Goal: Task Accomplishment & Management: Manage account settings

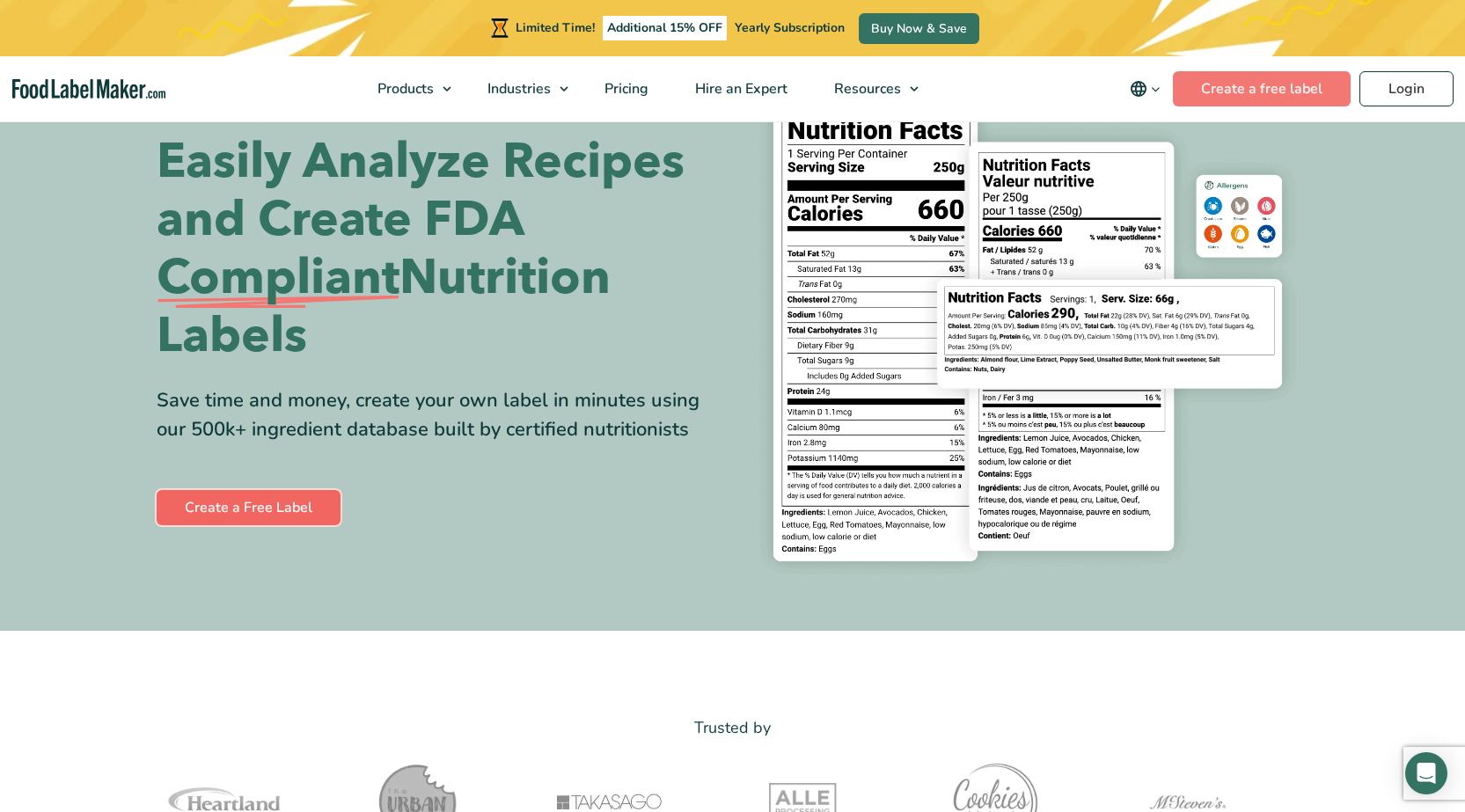
click at [310, 500] on link "Create a Free Label" at bounding box center [249, 507] width 183 height 35
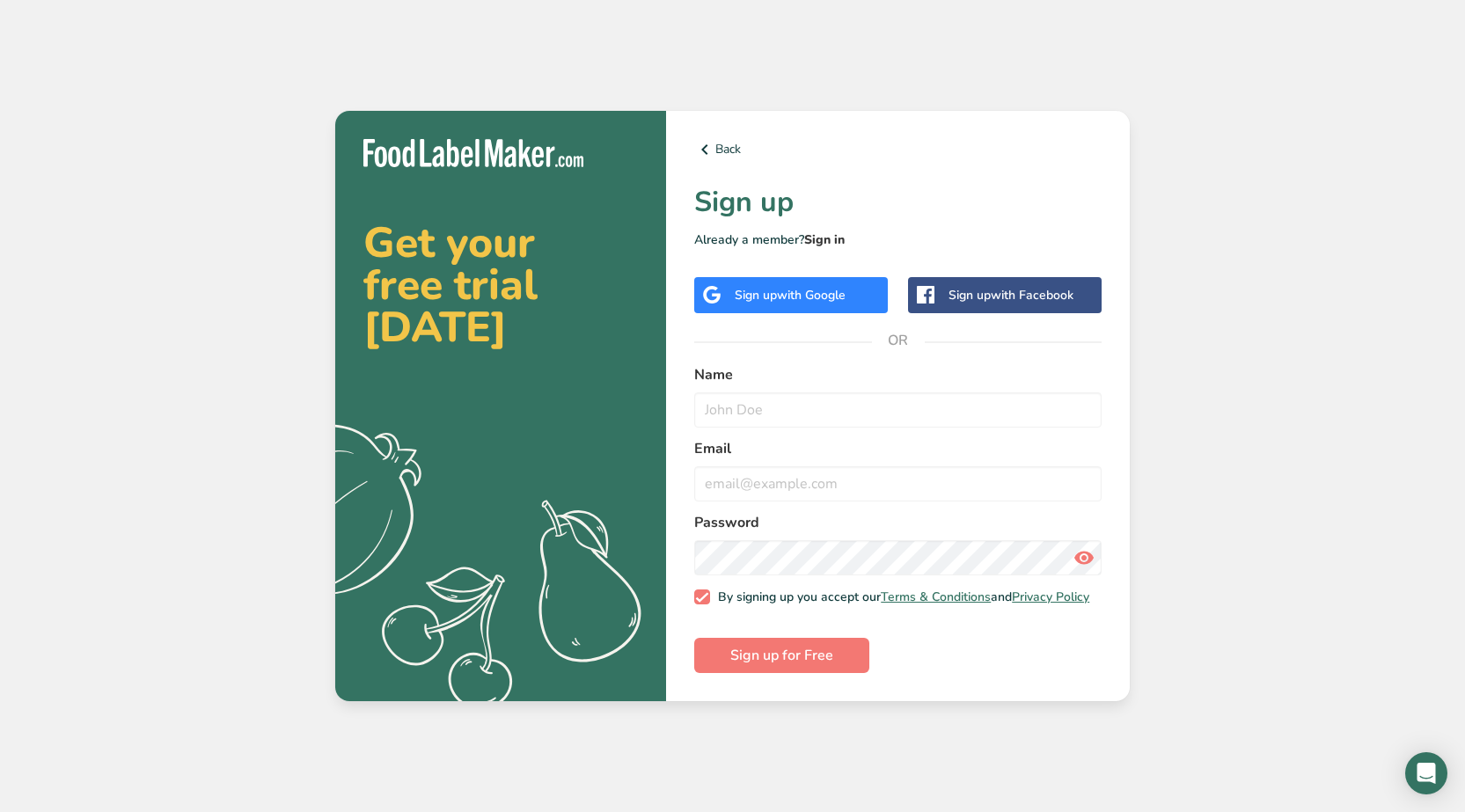
click at [840, 232] on link "Sign in" at bounding box center [824, 240] width 41 height 17
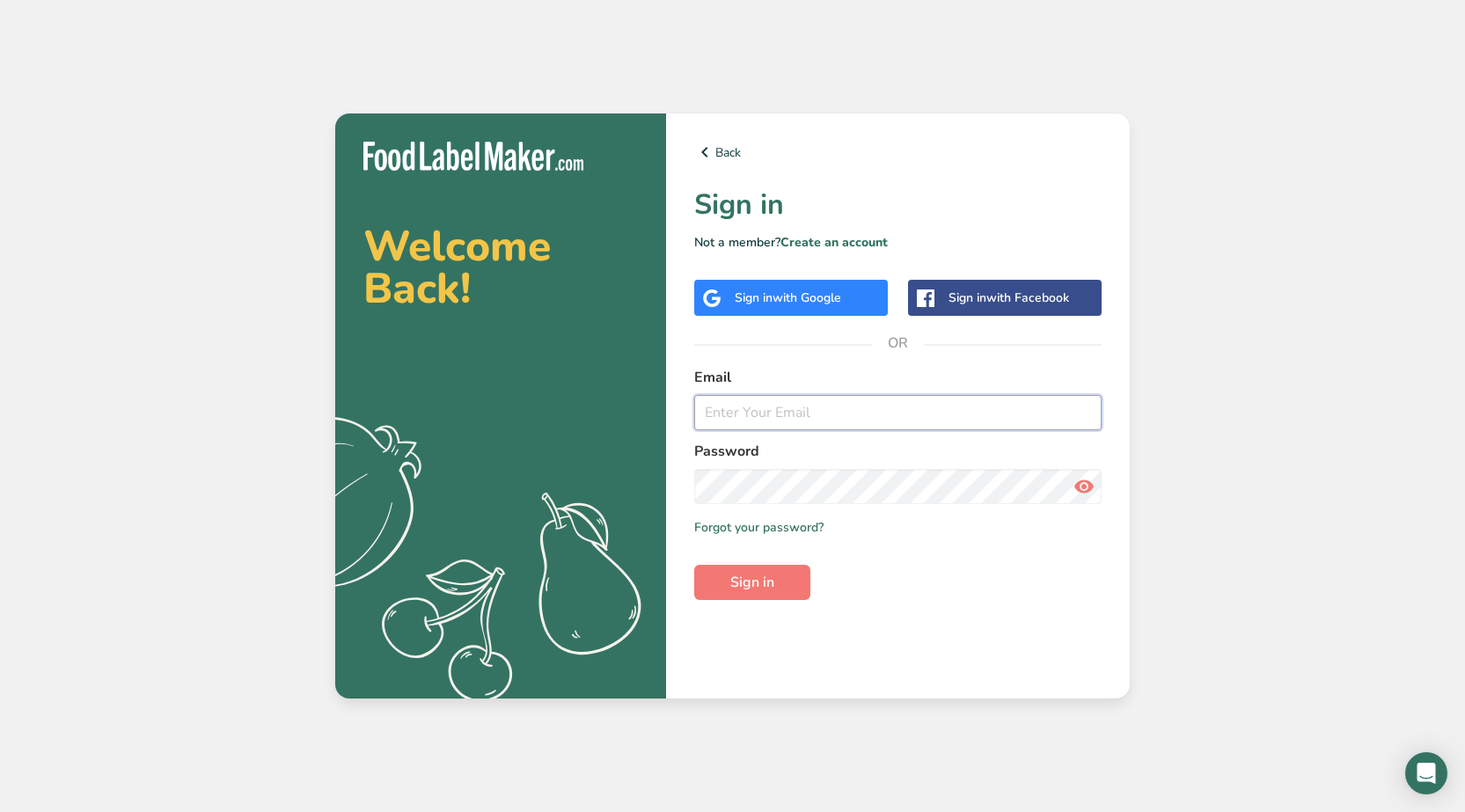
click at [778, 423] on input "email" at bounding box center [898, 412] width 408 height 35
click at [877, 406] on input "janelle-rose.sullivan@hotmail.com" at bounding box center [898, 412] width 408 height 35
click at [876, 409] on input "janelle-rose.sullivan@hotmail.com" at bounding box center [898, 412] width 408 height 35
click at [875, 410] on input "janelle-rose.sullivan@hotmail.com" at bounding box center [898, 412] width 408 height 35
drag, startPoint x: 946, startPoint y: 417, endPoint x: 655, endPoint y: 421, distance: 291.0
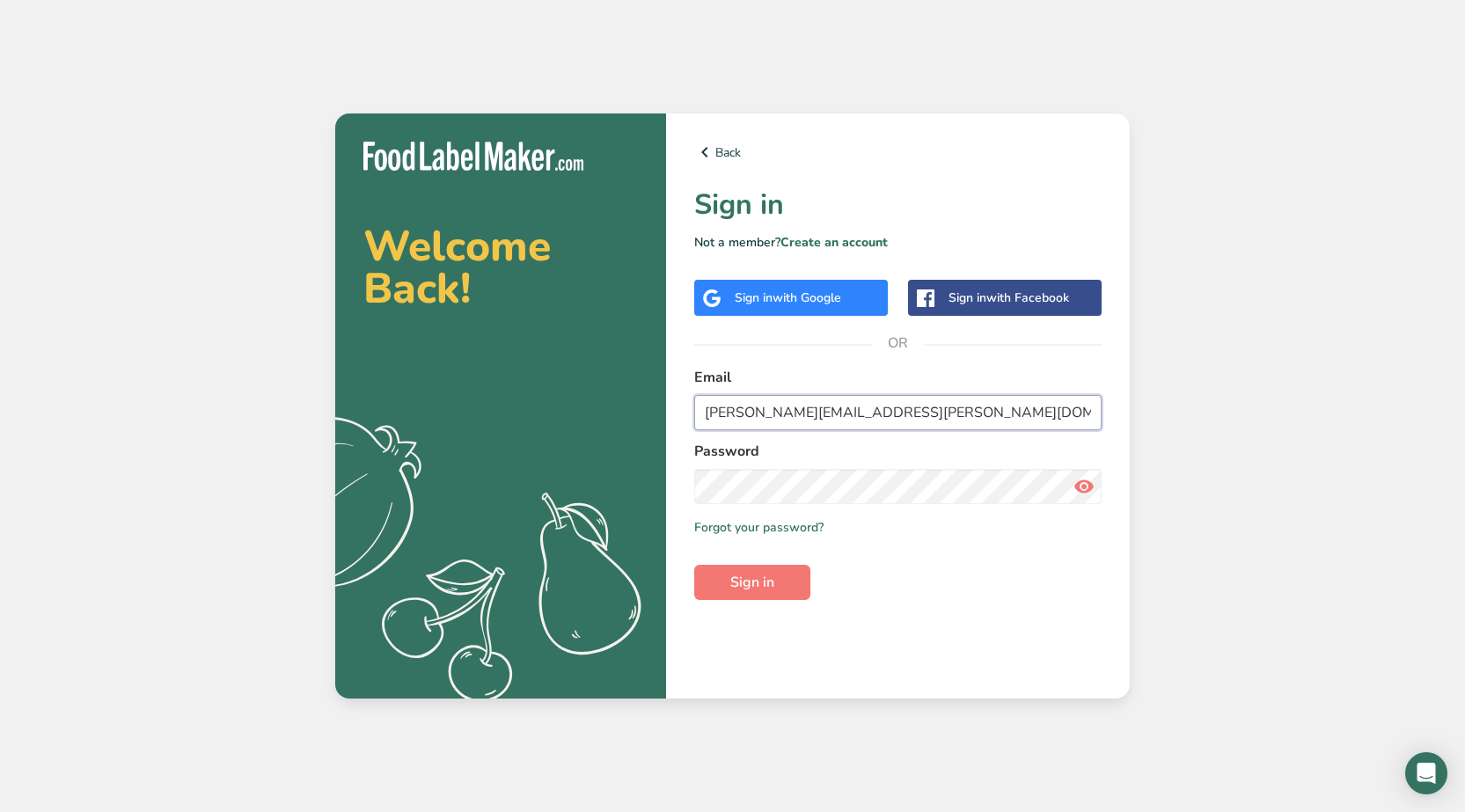
click at [655, 421] on section "Welcome Back! .a{fill:#f5f3ed;} Back Sign in Not a member? Create an account Si…" at bounding box center [732, 406] width 794 height 585
type input "j"
drag, startPoint x: 840, startPoint y: 410, endPoint x: 682, endPoint y: 417, distance: 158.2
click at [682, 417] on div "Back Sign in Not a member? Create an account Sign in with Google Sign in with F…" at bounding box center [898, 406] width 463 height 585
type input "janelle"
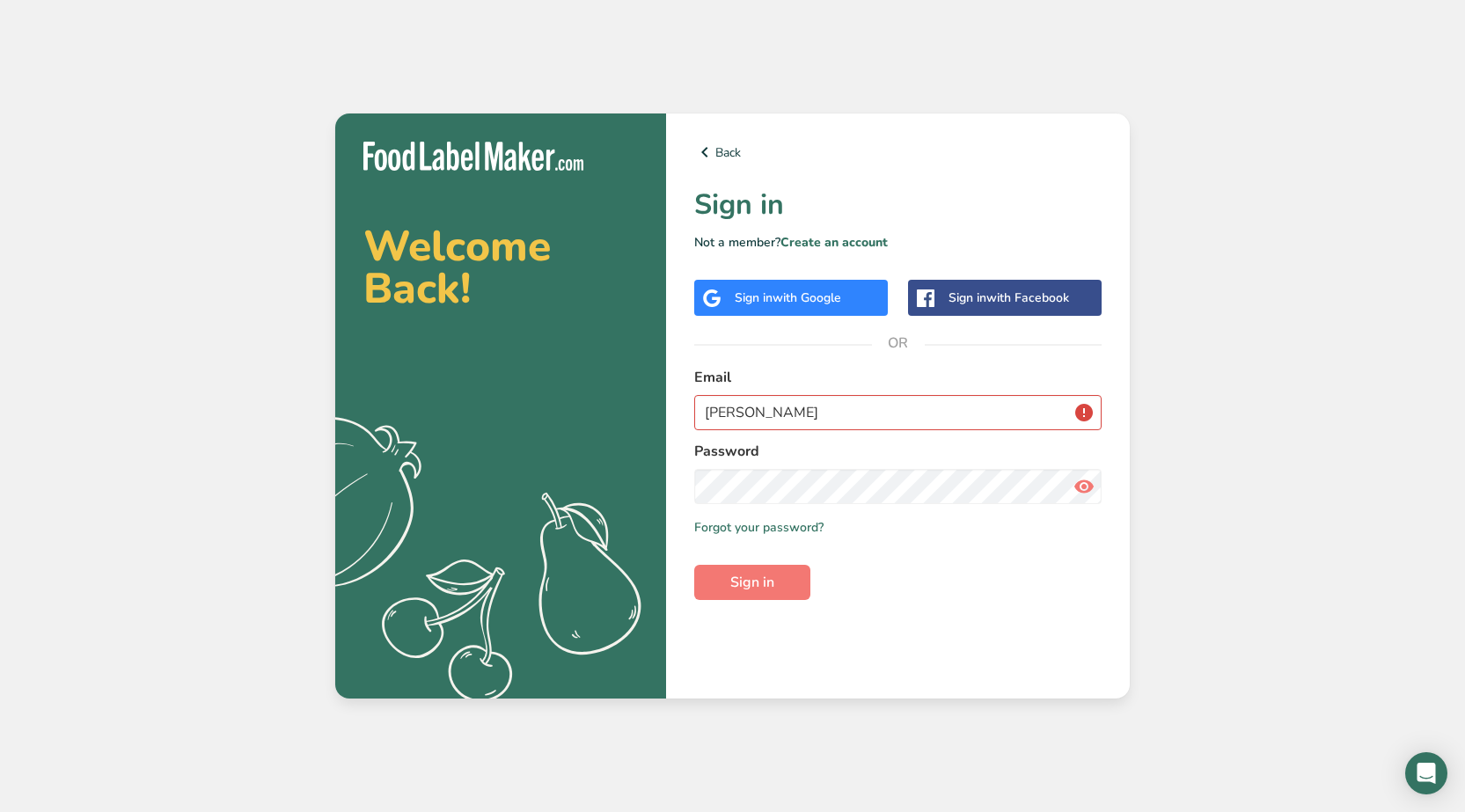
click at [1260, 324] on div "Welcome Back! .a{fill:#f5f3ed;} Back Sign in Not a member? Create an account Si…" at bounding box center [732, 406] width 1465 height 812
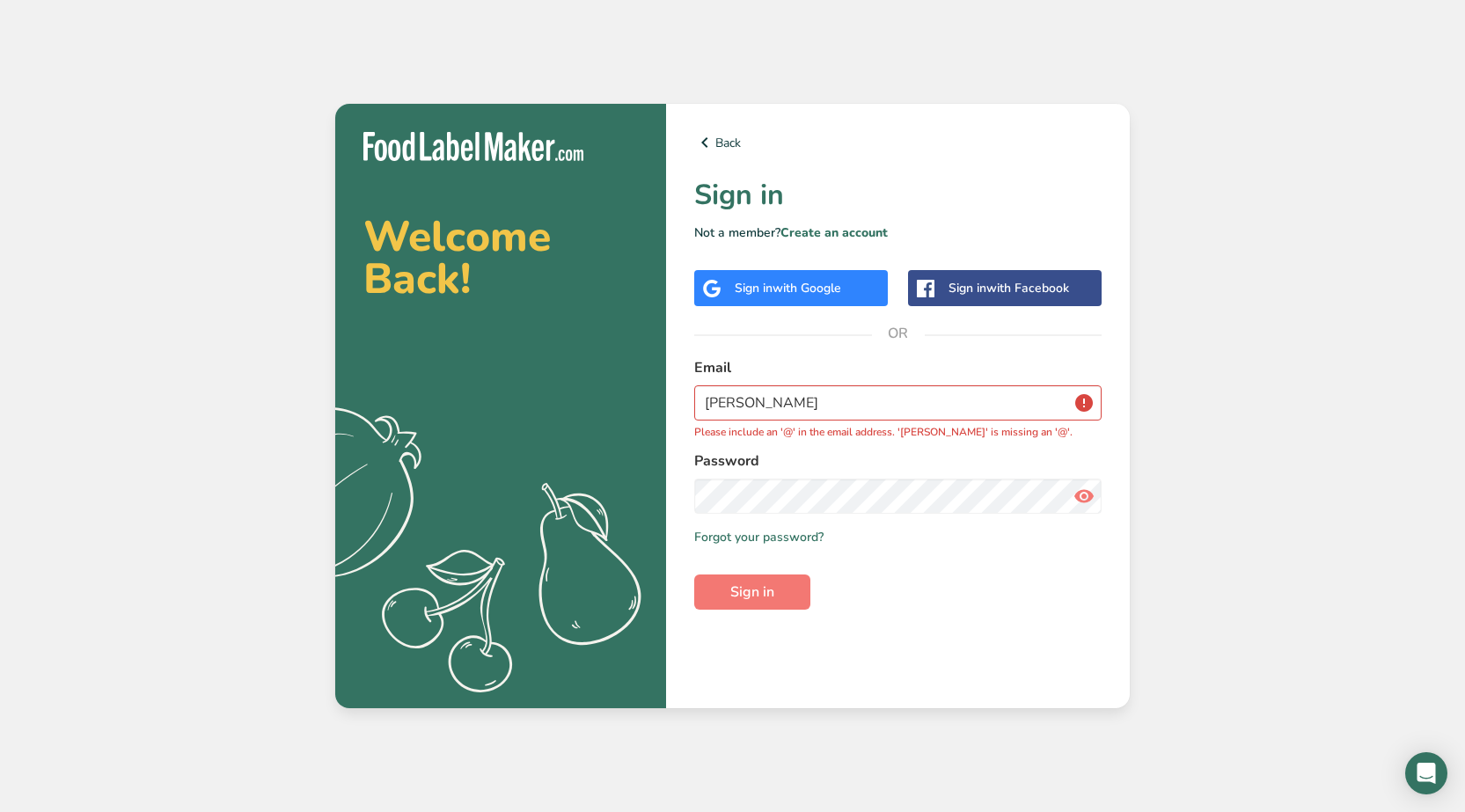
click at [821, 300] on div "Sign in with Google" at bounding box center [791, 288] width 194 height 36
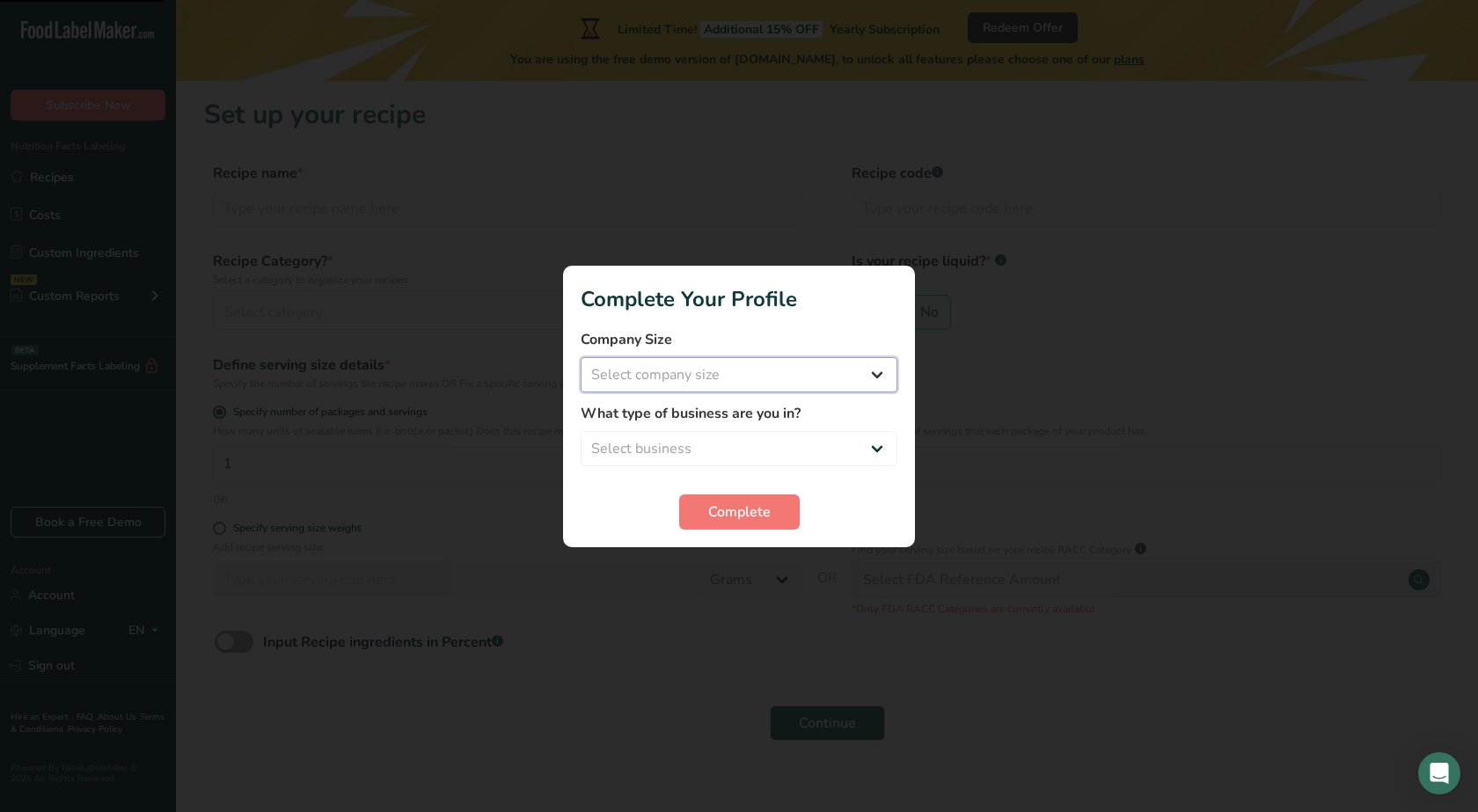
click at [790, 374] on select "Select company size Fewer than 10 Employees 10 to 50 Employees 51 to 500 Employ…" at bounding box center [739, 374] width 317 height 35
select select "1"
click at [581, 357] on select "Select company size Fewer than 10 Employees 10 to 50 Employees 51 to 500 Employ…" at bounding box center [739, 374] width 317 height 35
click at [736, 433] on select "Select business Packaged Food Manufacturer Restaurant & Cafe Bakery Meal Plans …" at bounding box center [739, 448] width 317 height 35
select select "1"
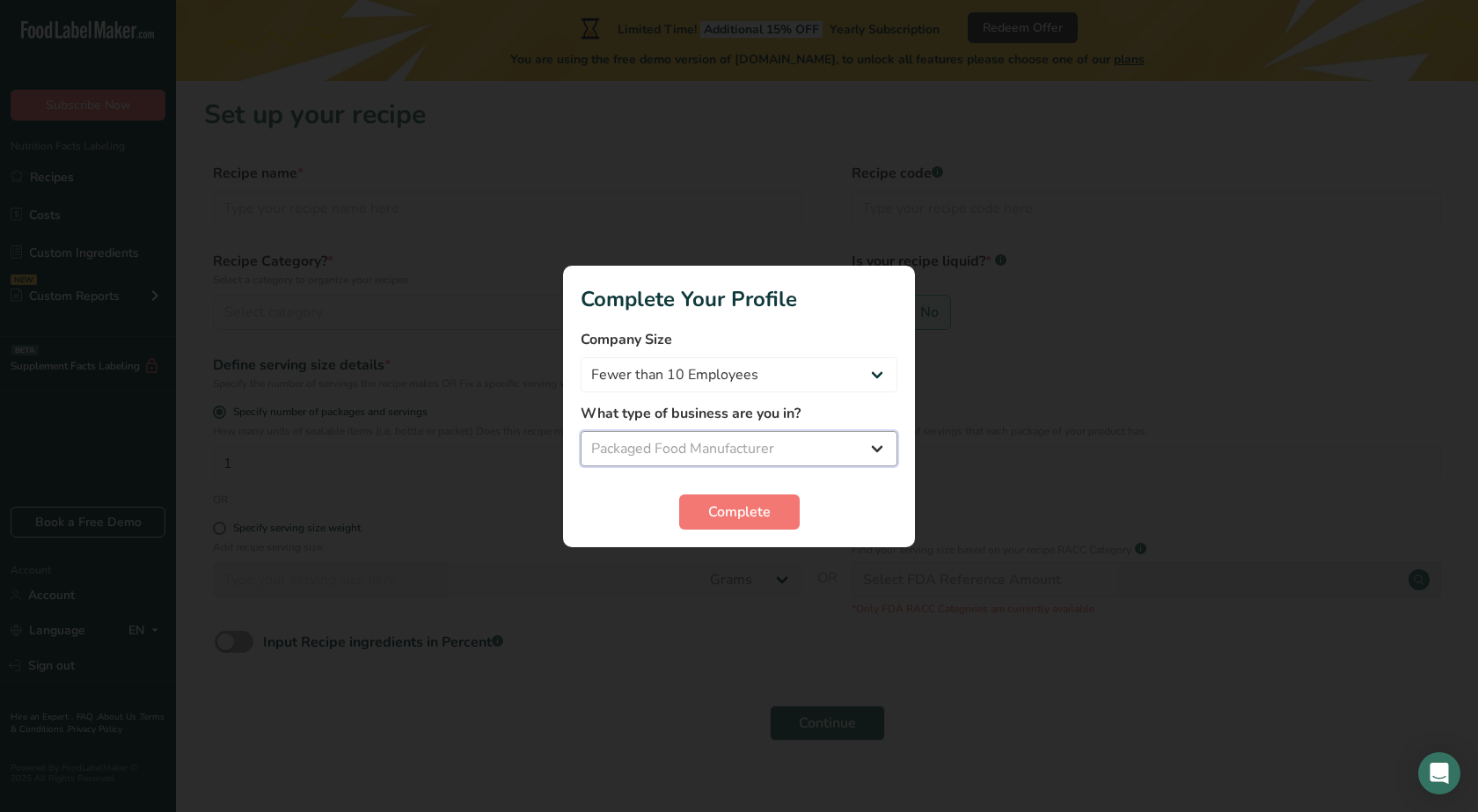
click at [581, 431] on select "Select business Packaged Food Manufacturer Restaurant & Cafe Bakery Meal Plans …" at bounding box center [739, 448] width 317 height 35
drag, startPoint x: 756, startPoint y: 515, endPoint x: 810, endPoint y: 449, distance: 85.3
click at [810, 449] on form "Company Size Fewer than 10 Employees 10 to 50 Employees 51 to 500 Employees Ove…" at bounding box center [739, 429] width 317 height 200
click at [810, 458] on select "Packaged Food Manufacturer Restaurant & Cafe Bakery Meal Plans & Catering Compa…" at bounding box center [739, 448] width 317 height 35
click at [581, 431] on select "Packaged Food Manufacturer Restaurant & Cafe Bakery Meal Plans & Catering Compa…" at bounding box center [739, 448] width 317 height 35
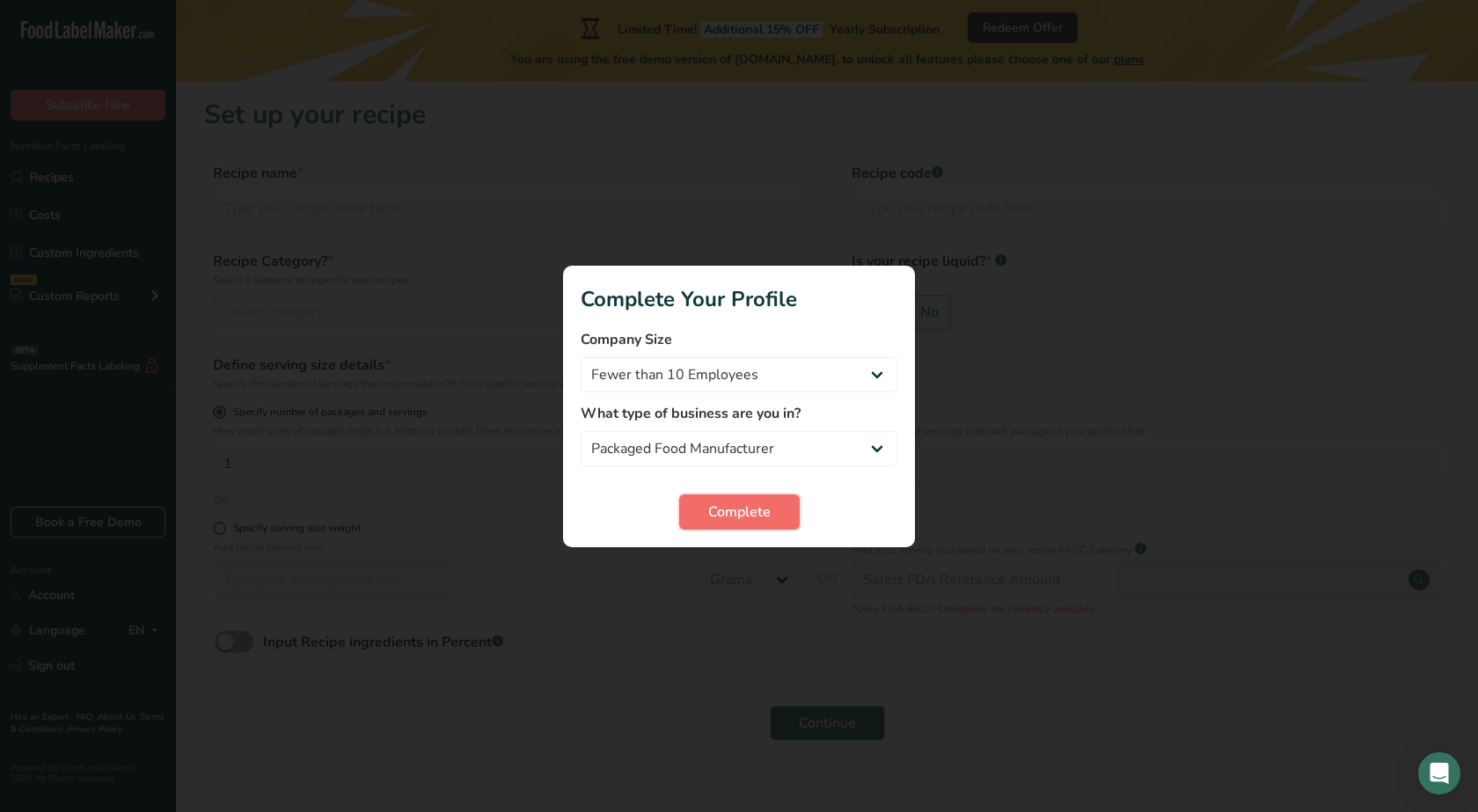
click at [792, 508] on button "Complete" at bounding box center [739, 511] width 120 height 35
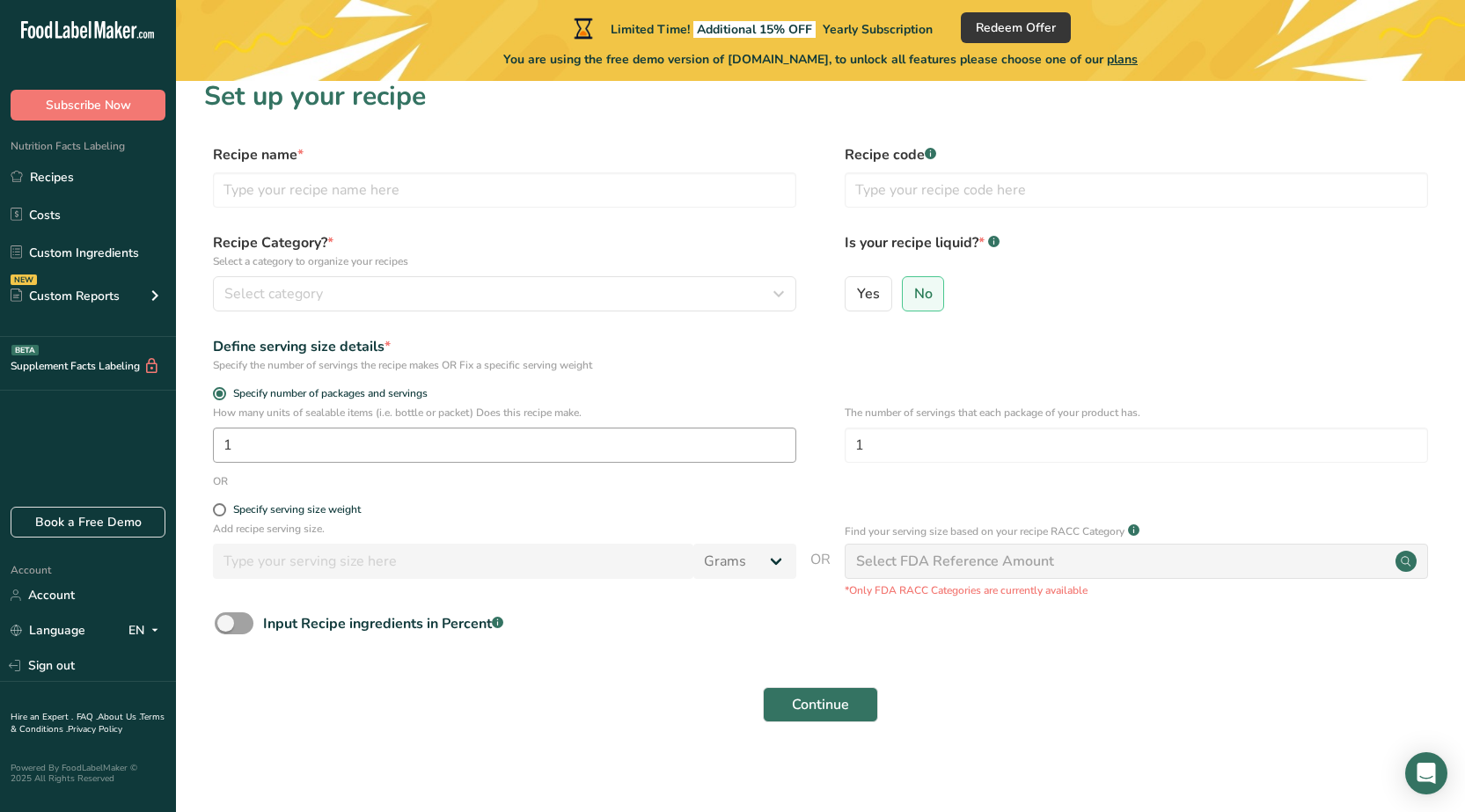
scroll to position [24, 0]
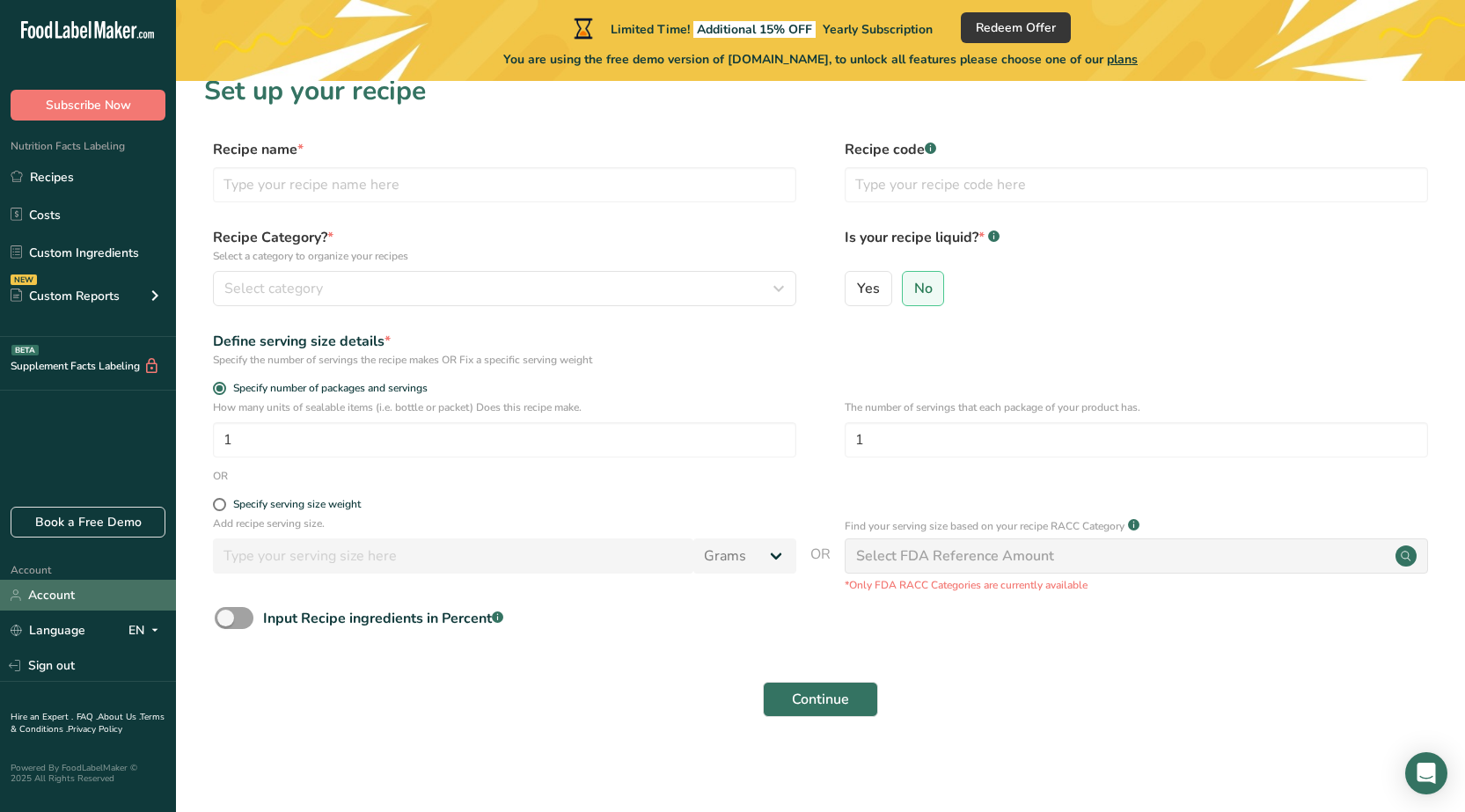
click at [93, 587] on link "Account" at bounding box center [88, 595] width 176 height 31
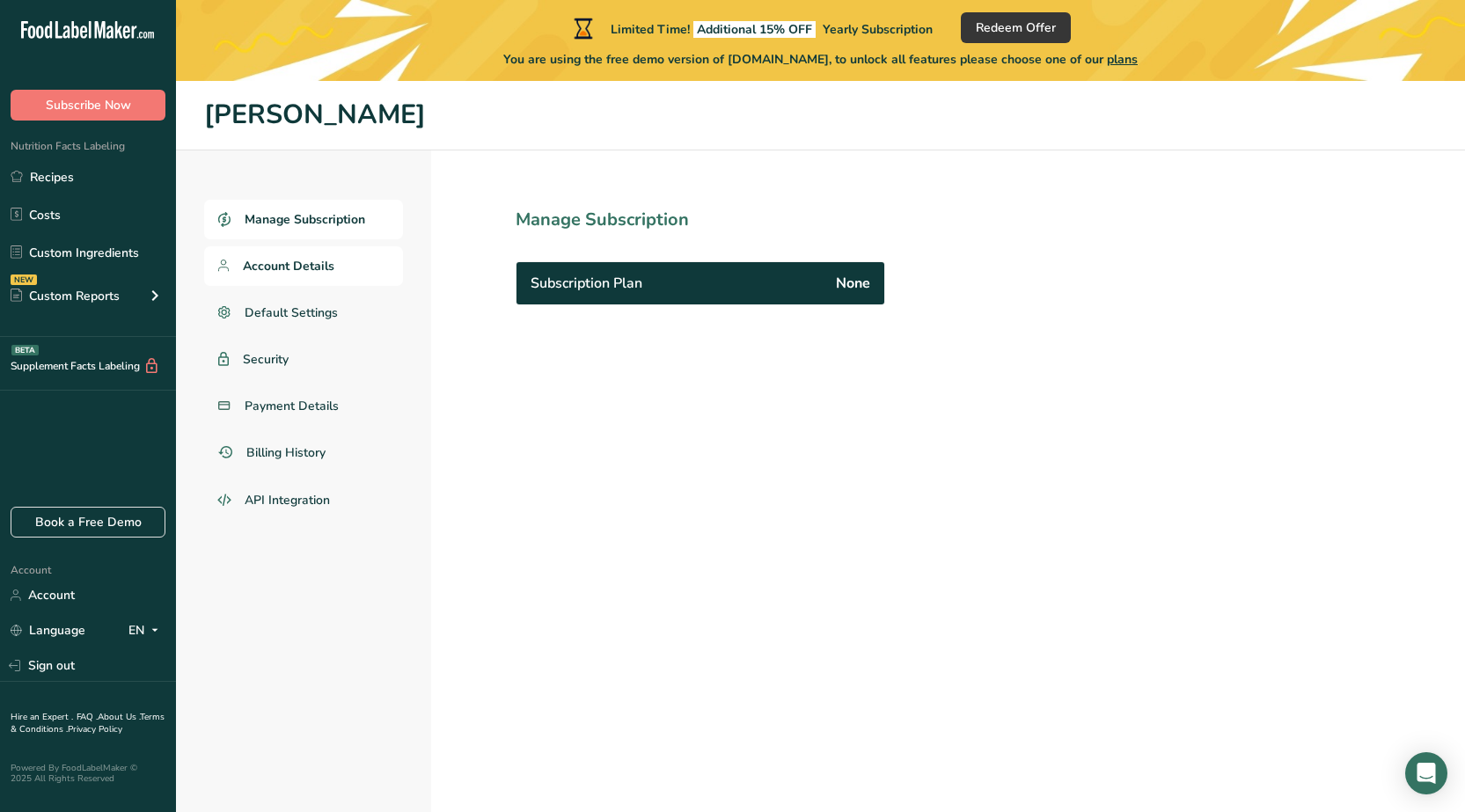
click at [304, 257] on span "Account Details" at bounding box center [288, 267] width 92 height 19
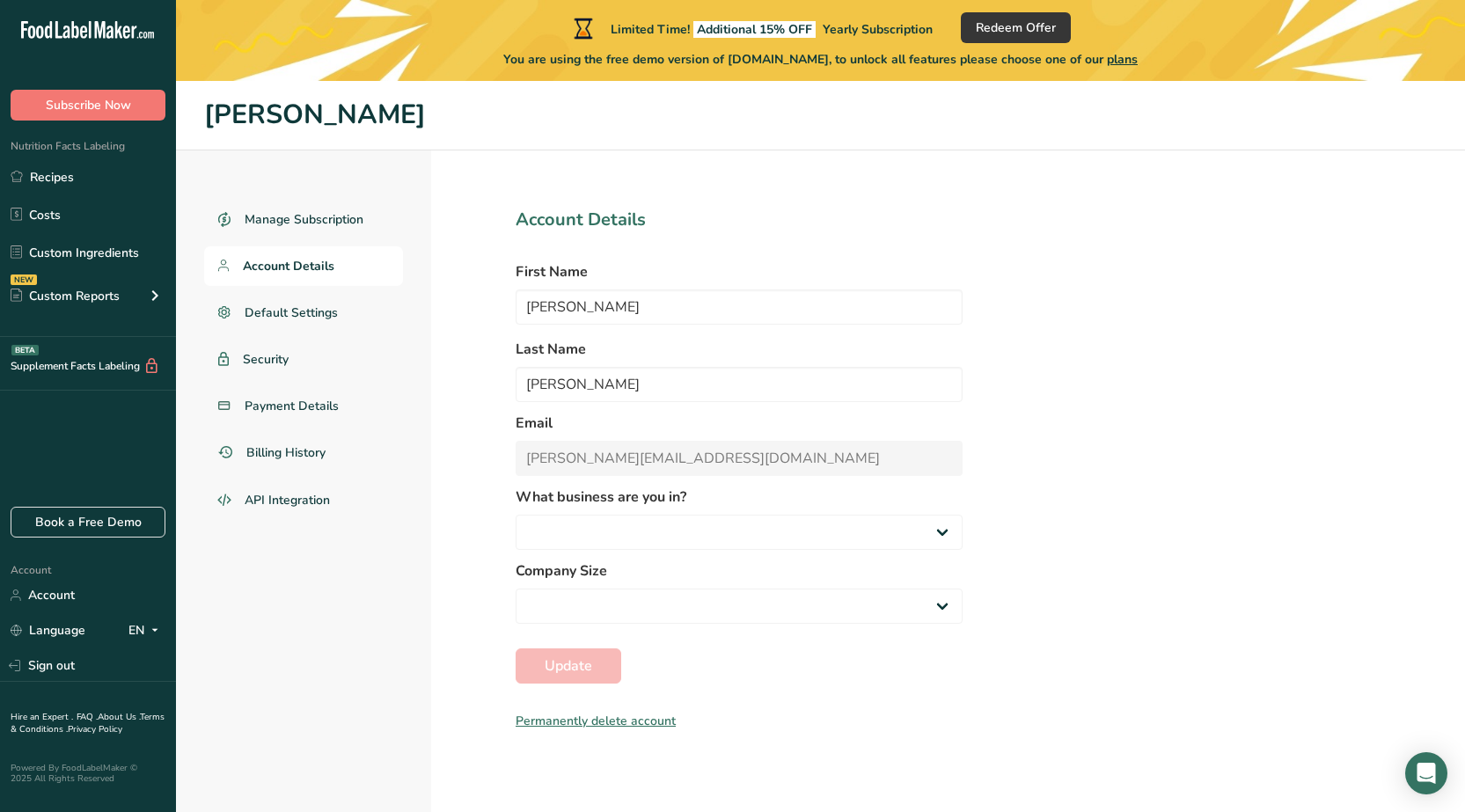
select select
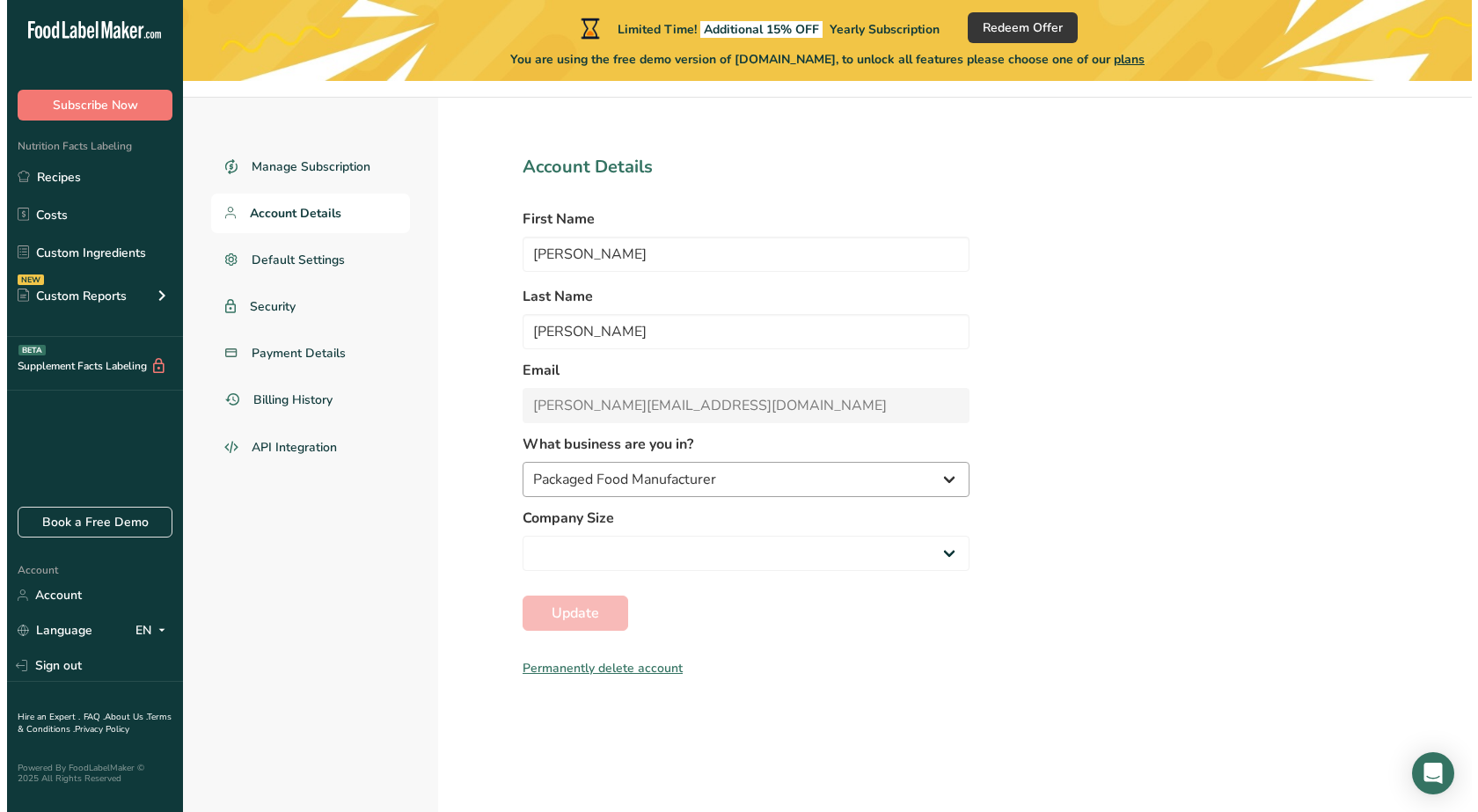
scroll to position [81, 0]
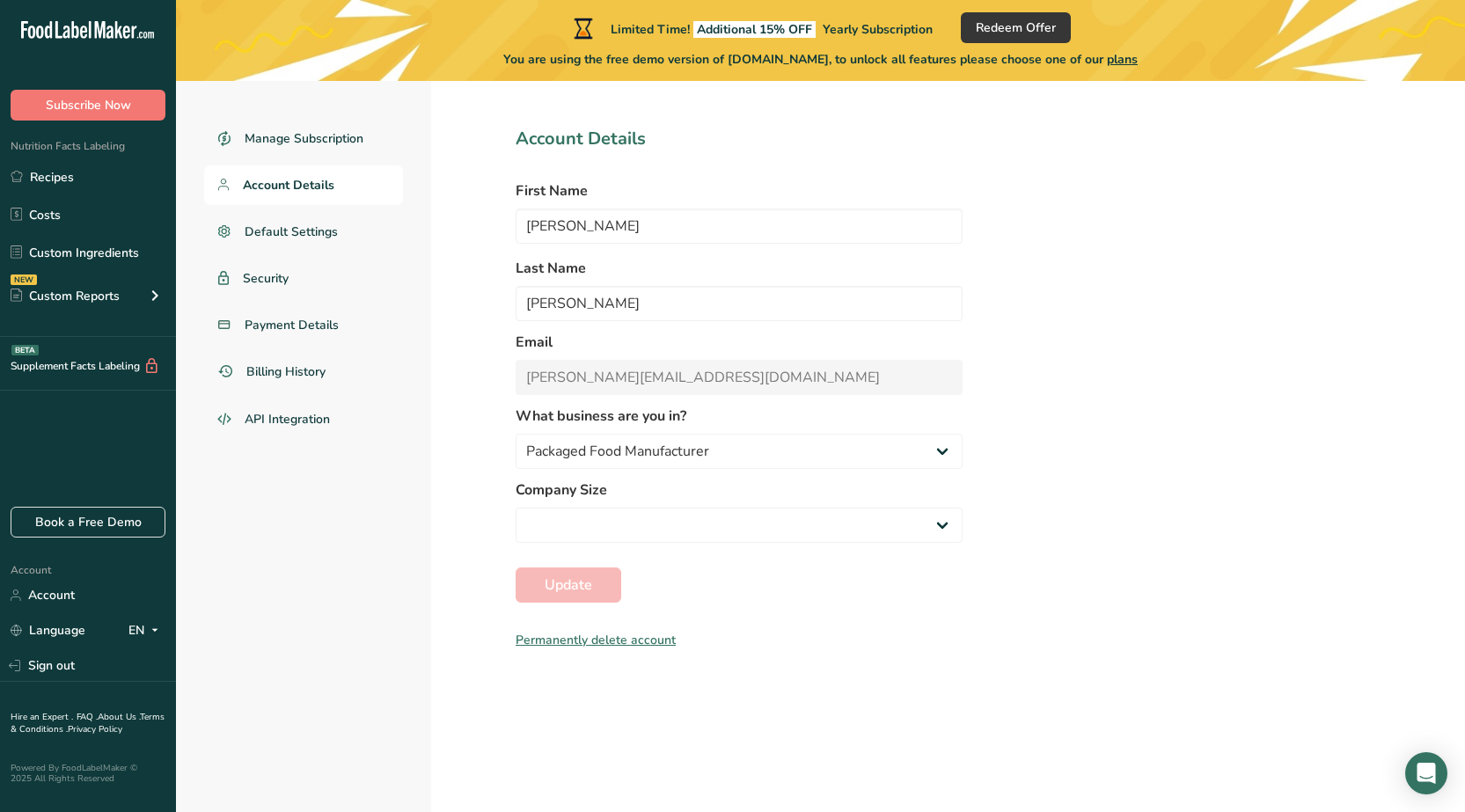
click at [624, 640] on div "Permanently delete account" at bounding box center [739, 640] width 447 height 19
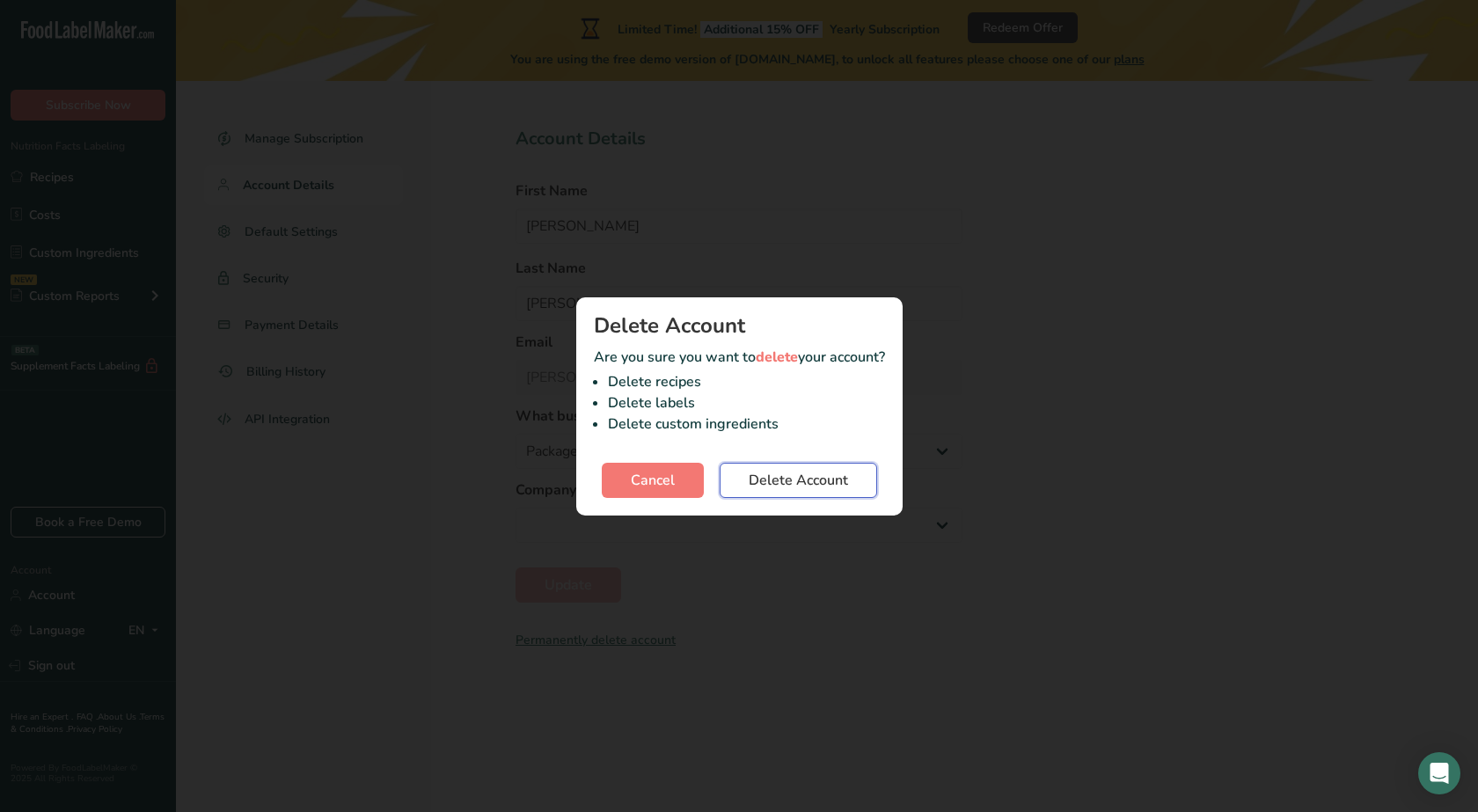
click at [809, 466] on button "Delete Account" at bounding box center [798, 479] width 158 height 35
